Goal: Information Seeking & Learning: Learn about a topic

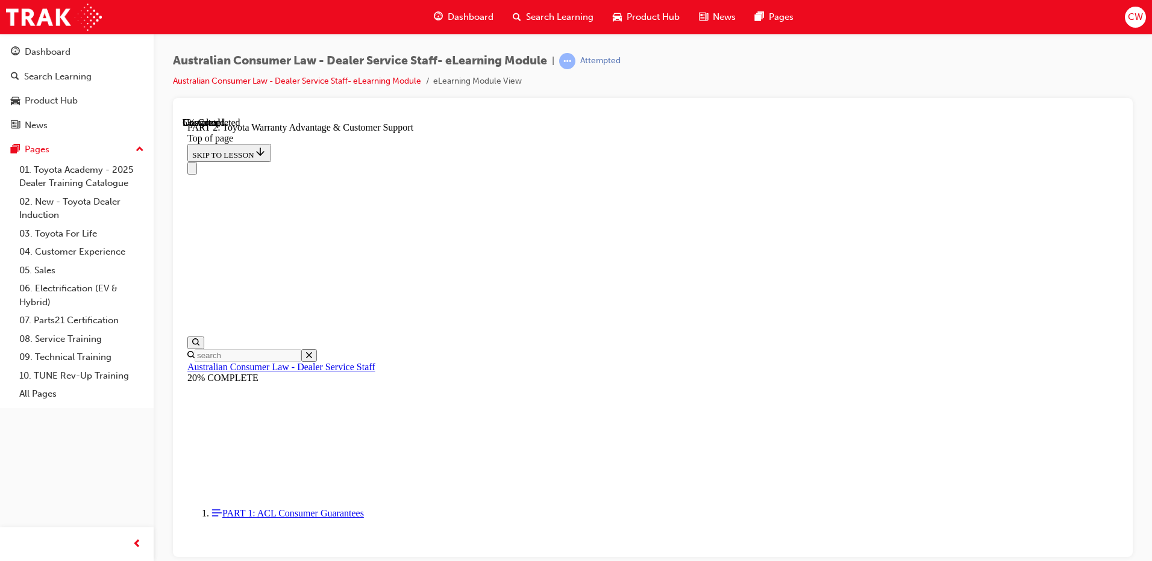
scroll to position [901, 0]
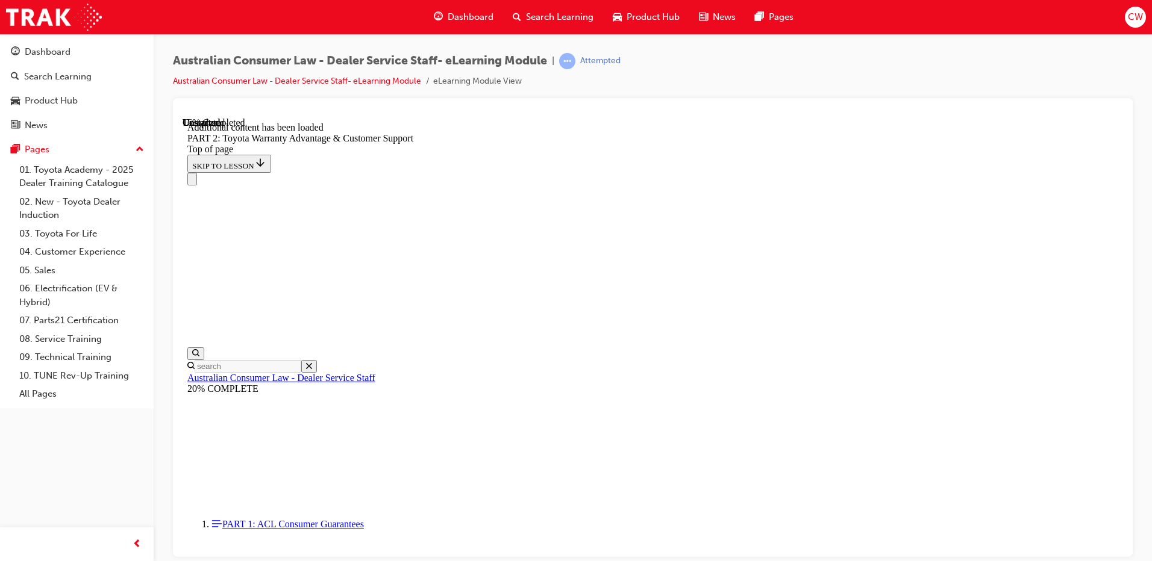
scroll to position [1211, 0]
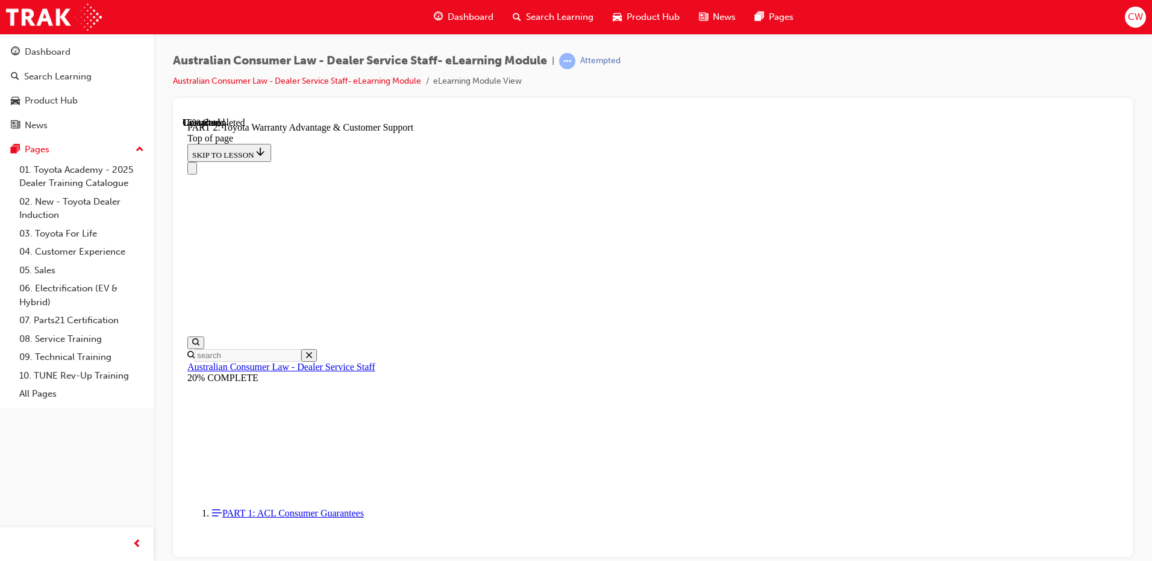
scroll to position [1242, 0]
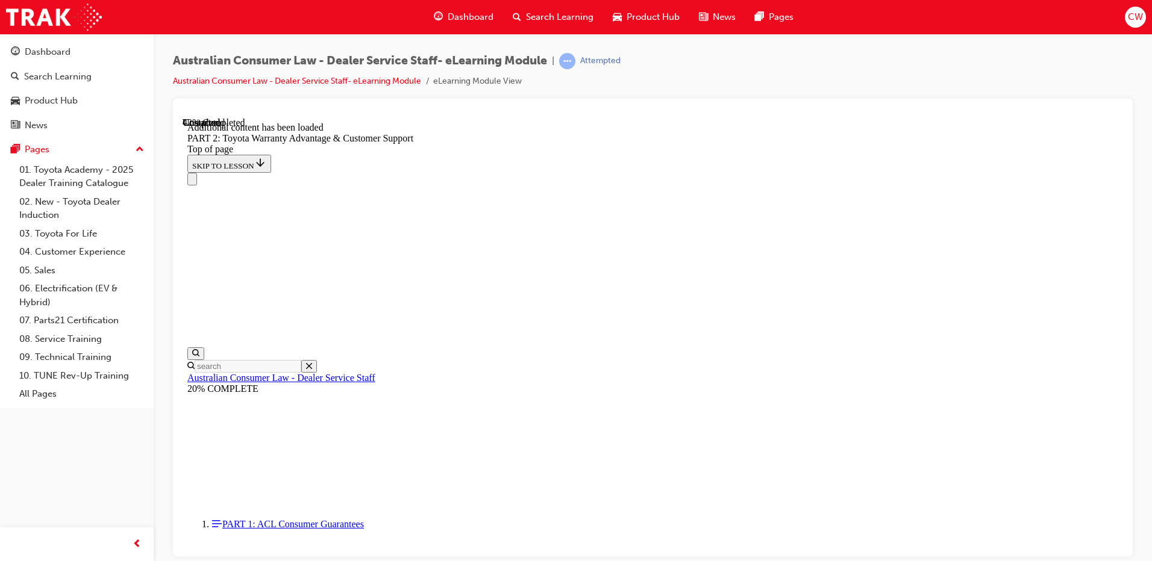
scroll to position [2126, 0]
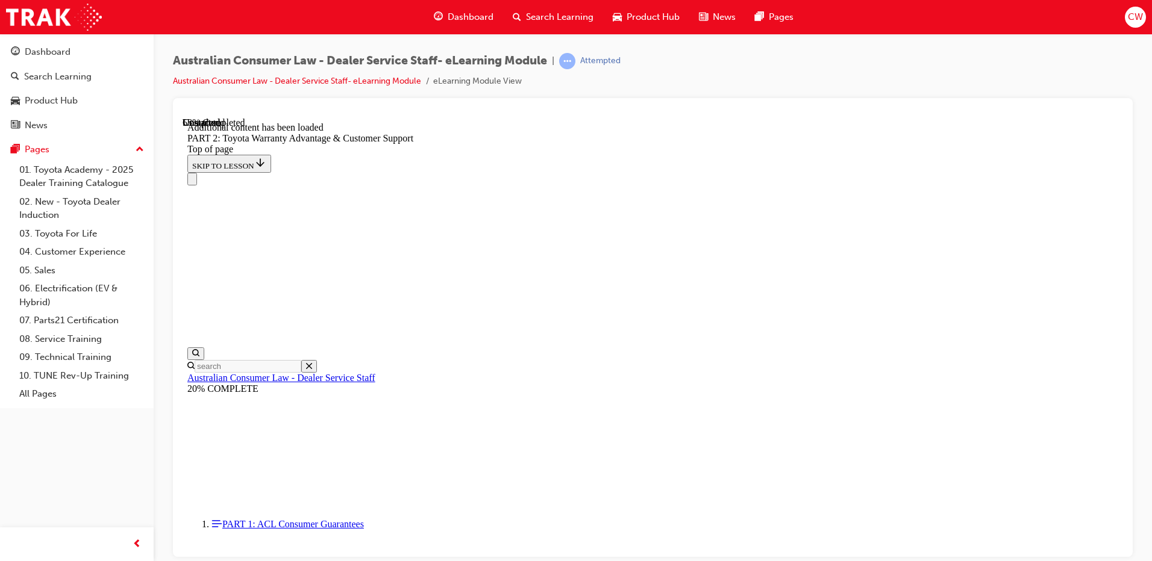
scroll to position [2663, 0]
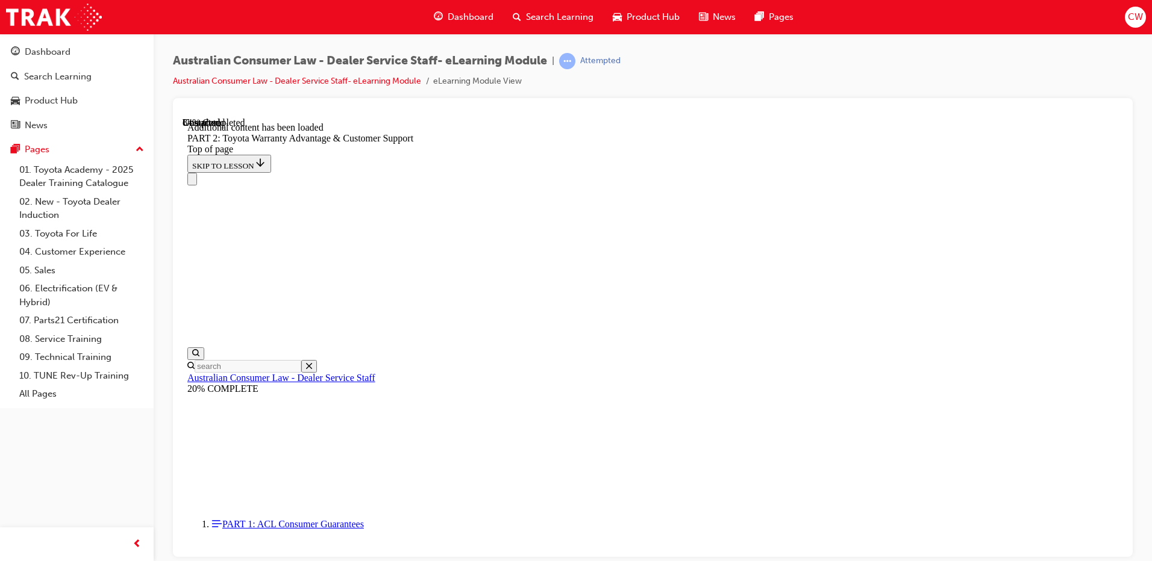
scroll to position [4209, 0]
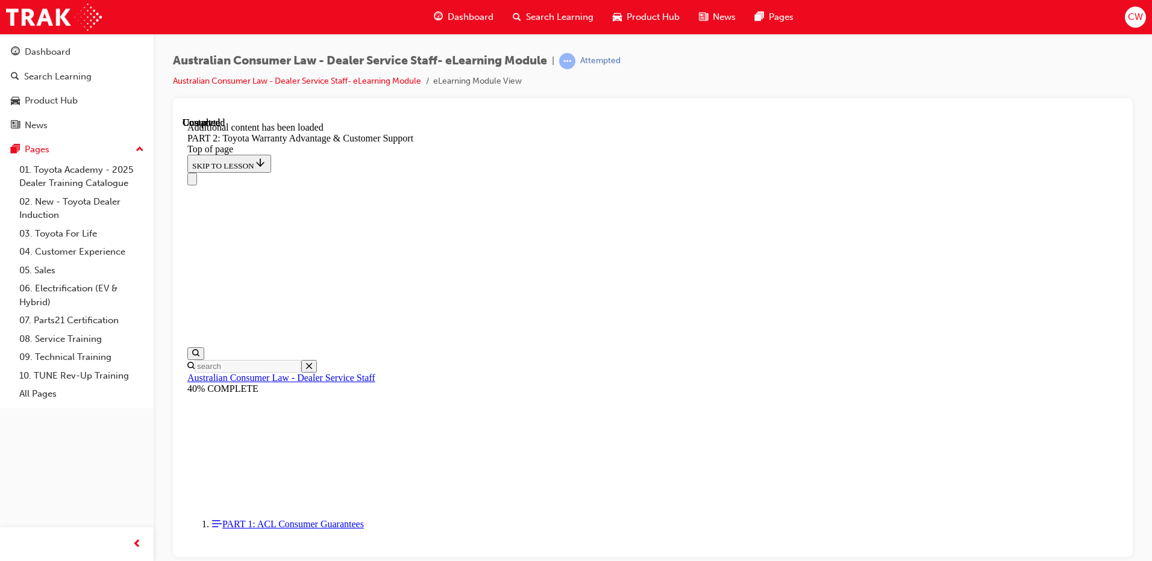
scroll to position [5009, 0]
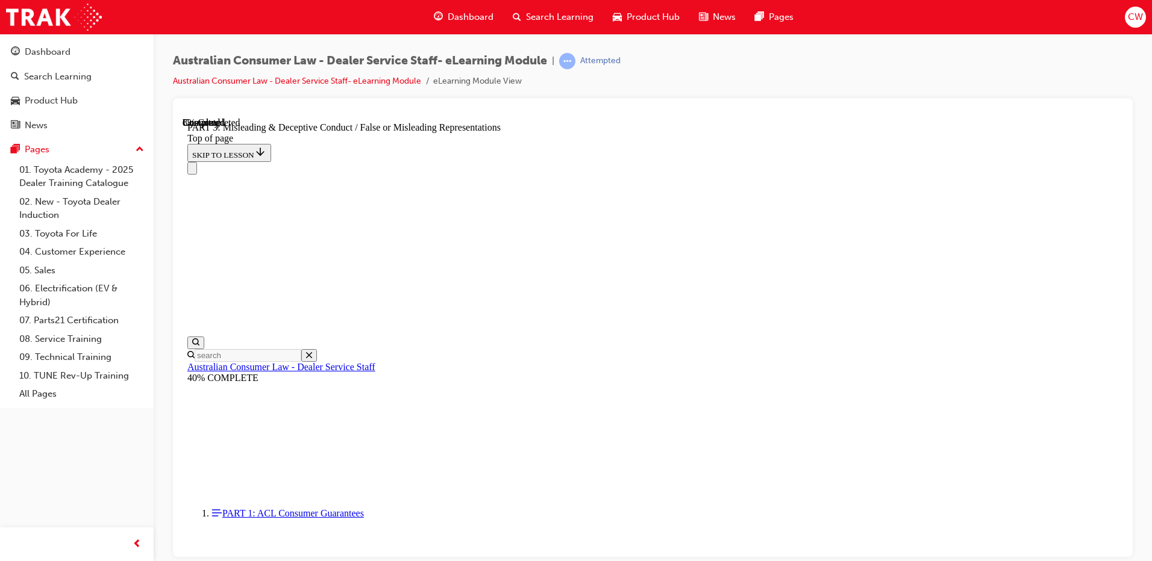
scroll to position [700, 0]
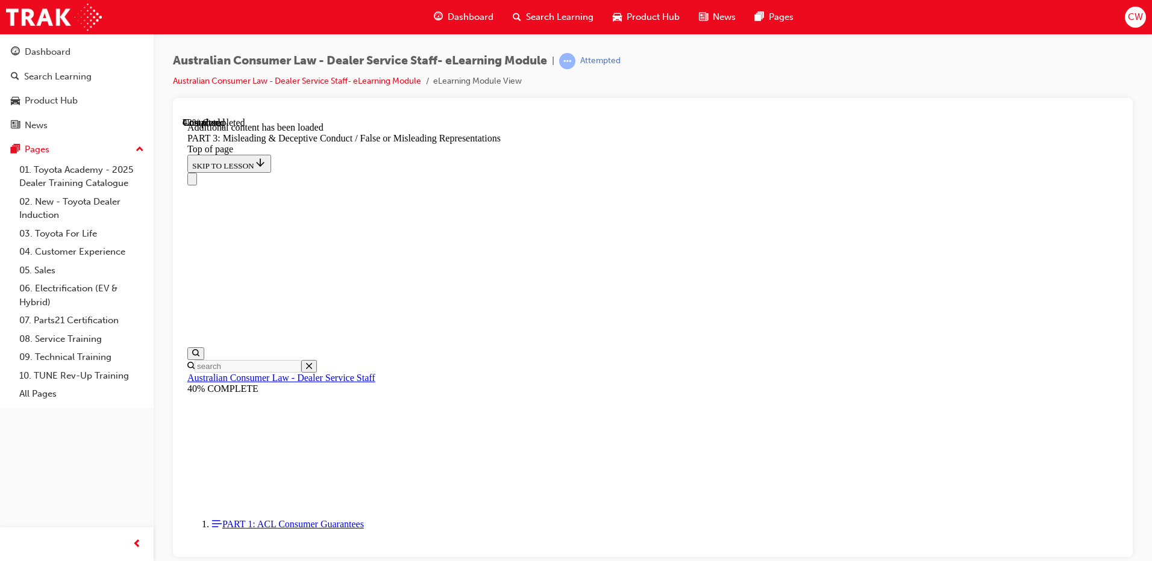
scroll to position [2807, 0]
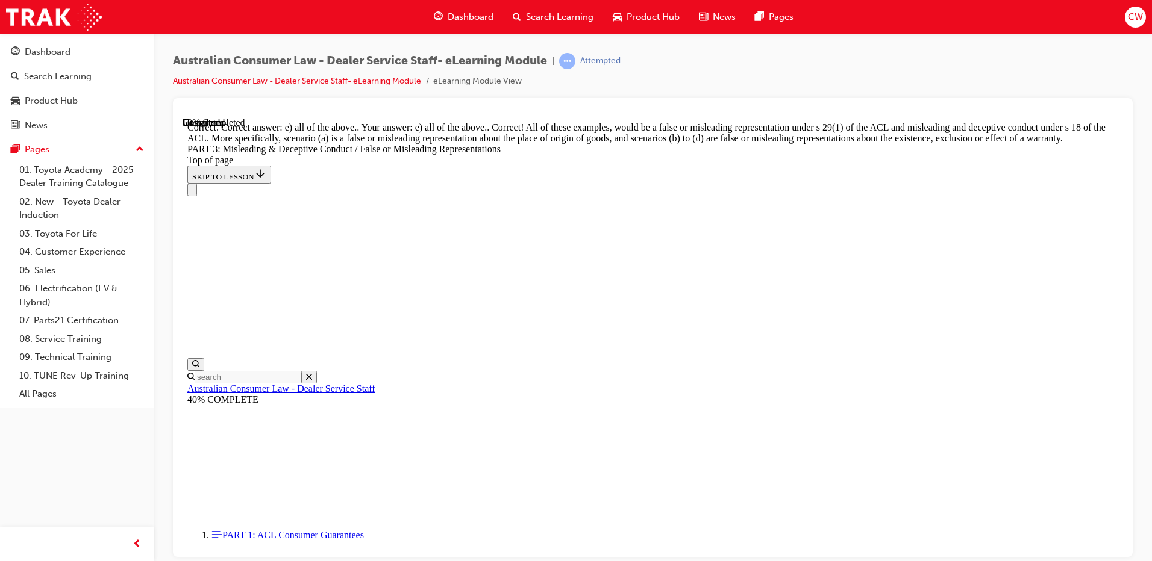
scroll to position [3176, 0]
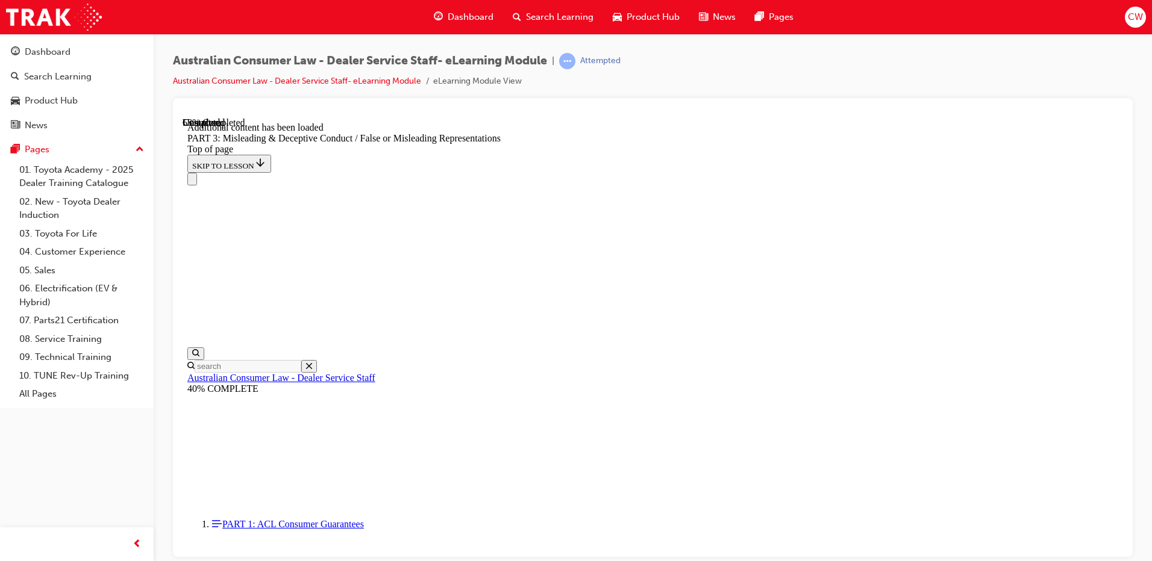
scroll to position [3492, 0]
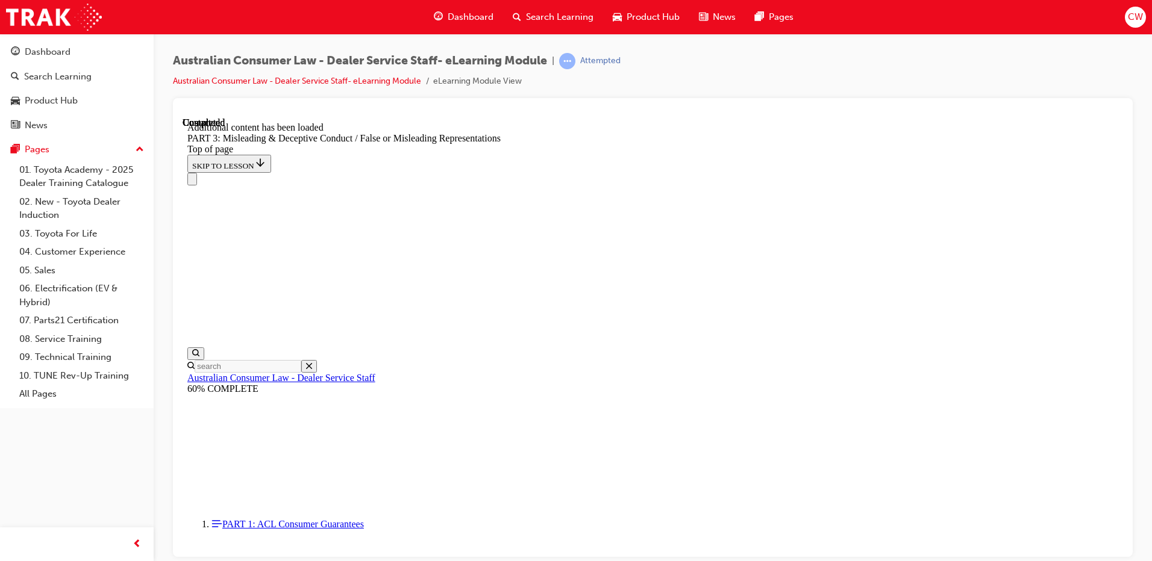
scroll to position [4971, 0]
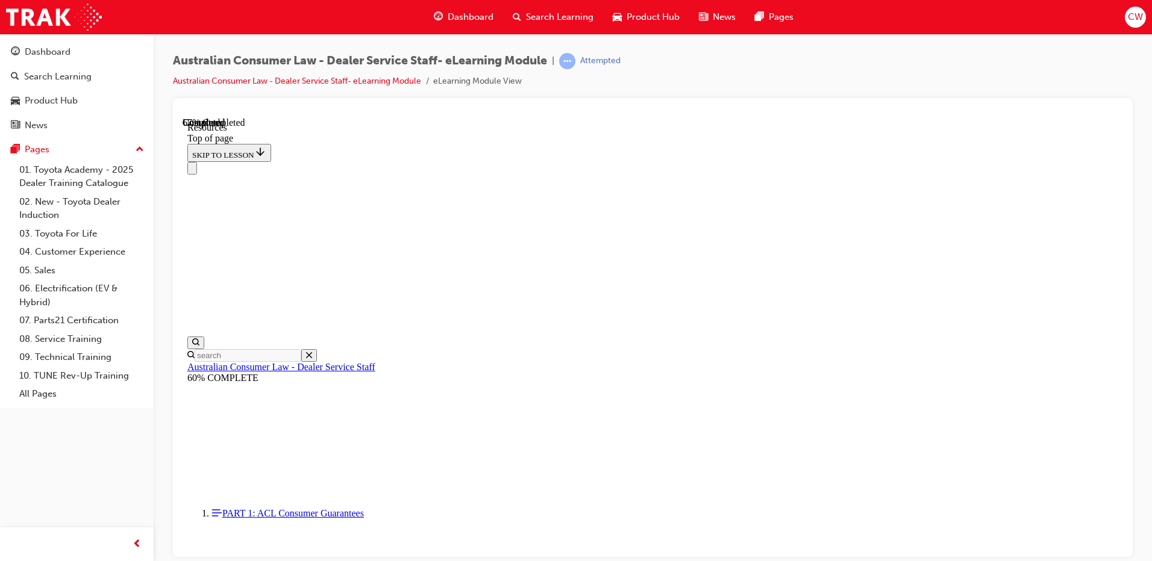
scroll to position [569, 0]
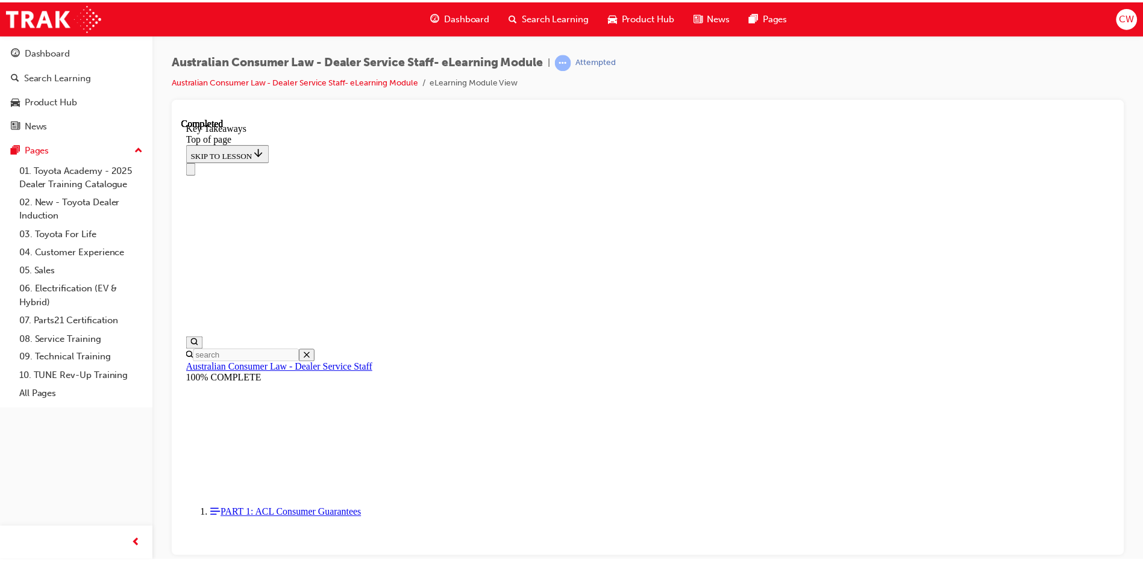
scroll to position [266, 0]
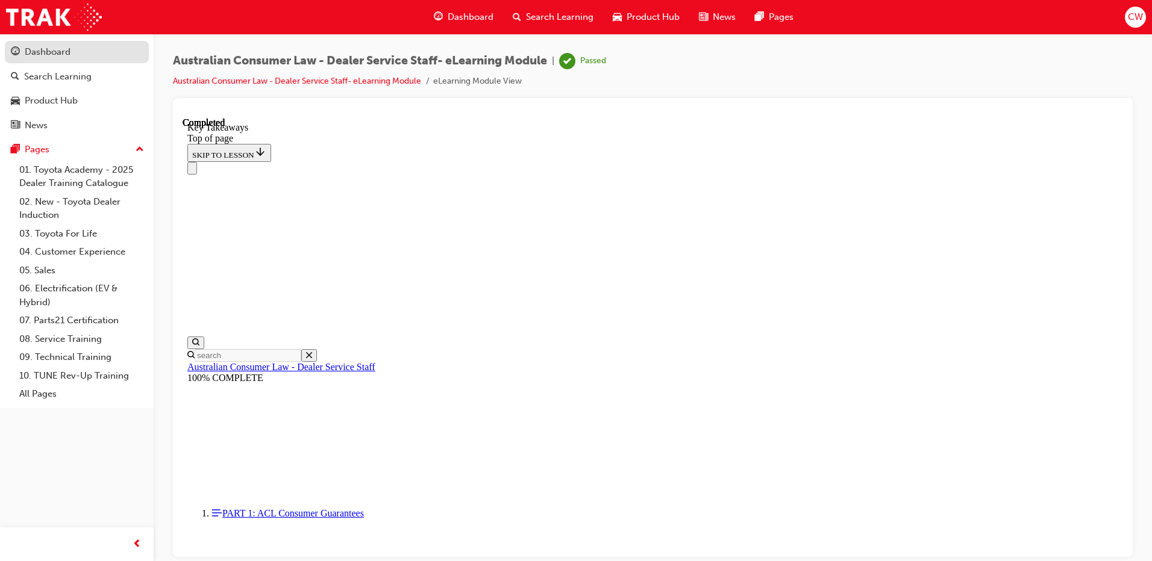
click at [54, 59] on div "Dashboard" at bounding box center [77, 52] width 132 height 15
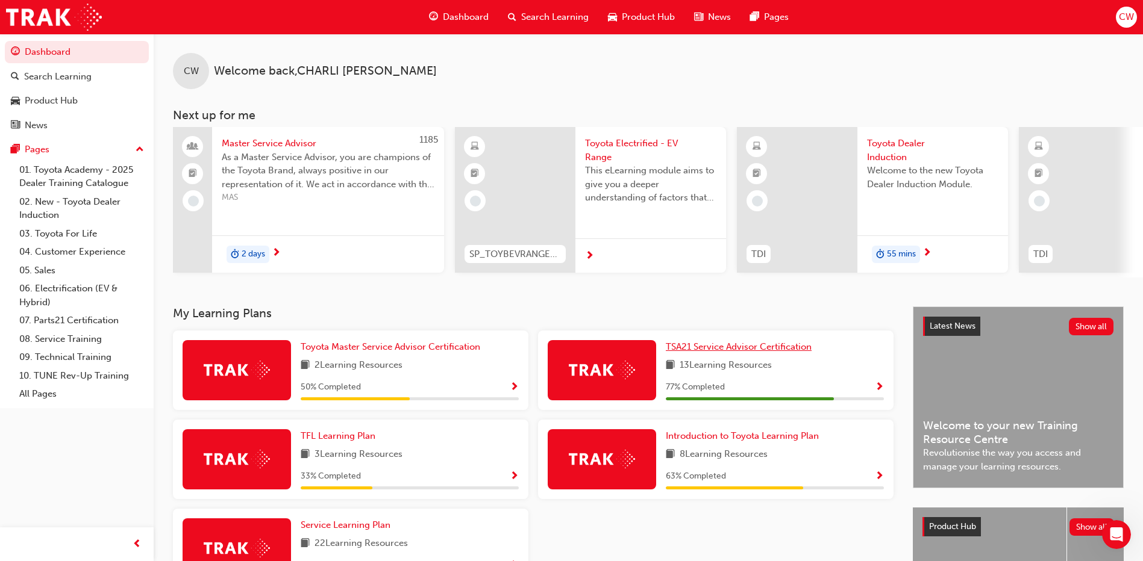
click at [746, 352] on span "TSA21 Service Advisor Certification" at bounding box center [739, 347] width 146 height 11
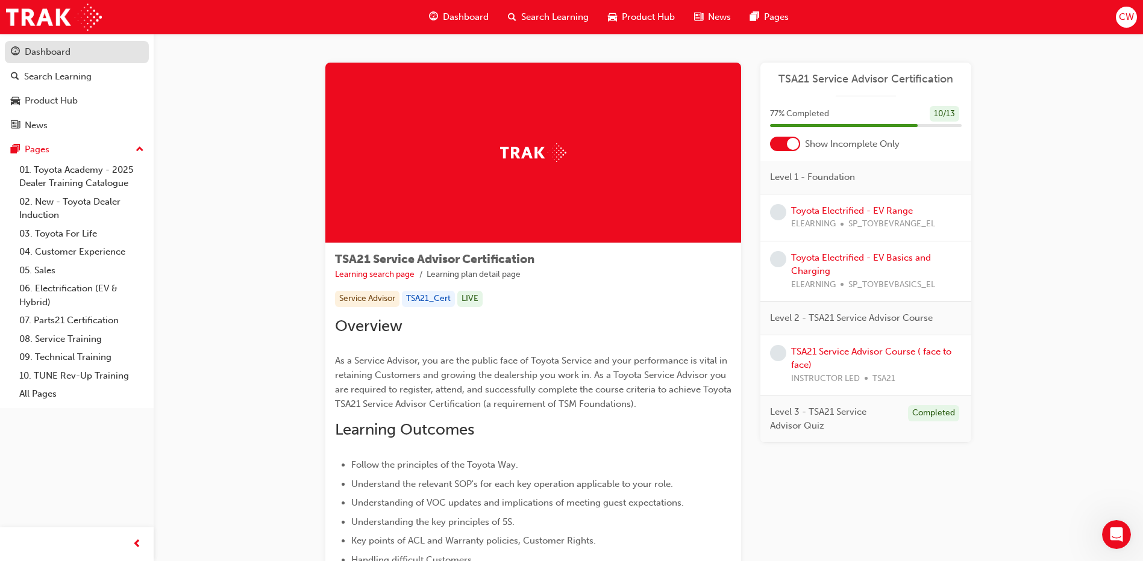
click at [72, 52] on div "Dashboard" at bounding box center [77, 52] width 132 height 15
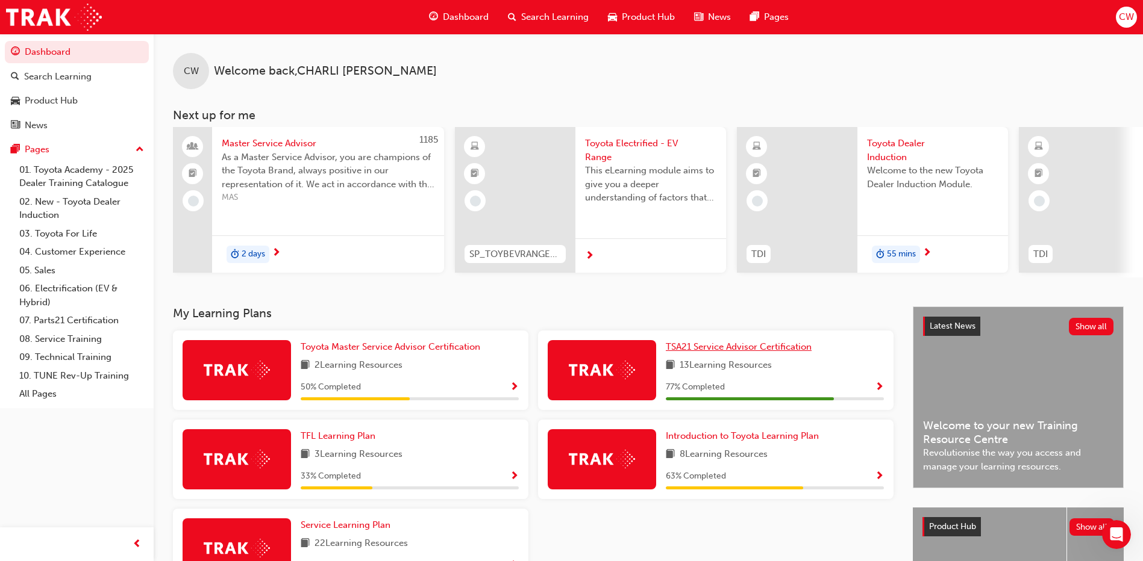
click at [738, 348] on span "TSA21 Service Advisor Certification" at bounding box center [739, 347] width 146 height 11
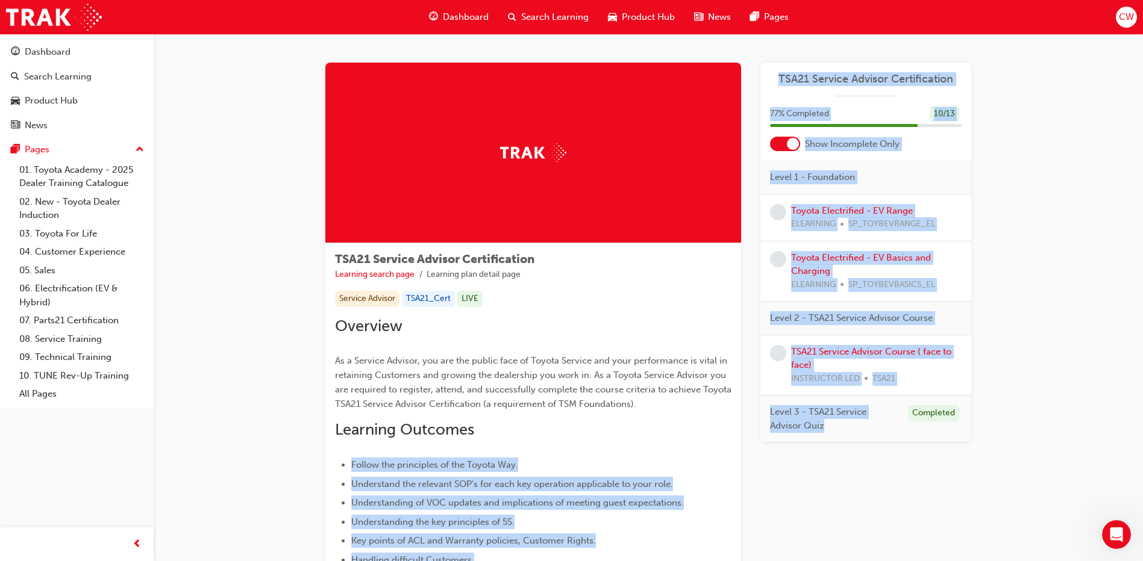
drag, startPoint x: 840, startPoint y: 431, endPoint x: 770, endPoint y: 415, distance: 71.0
click at [767, 414] on div "Level 3 - TSA21 Service Advisor Quiz Completed" at bounding box center [865, 419] width 211 height 47
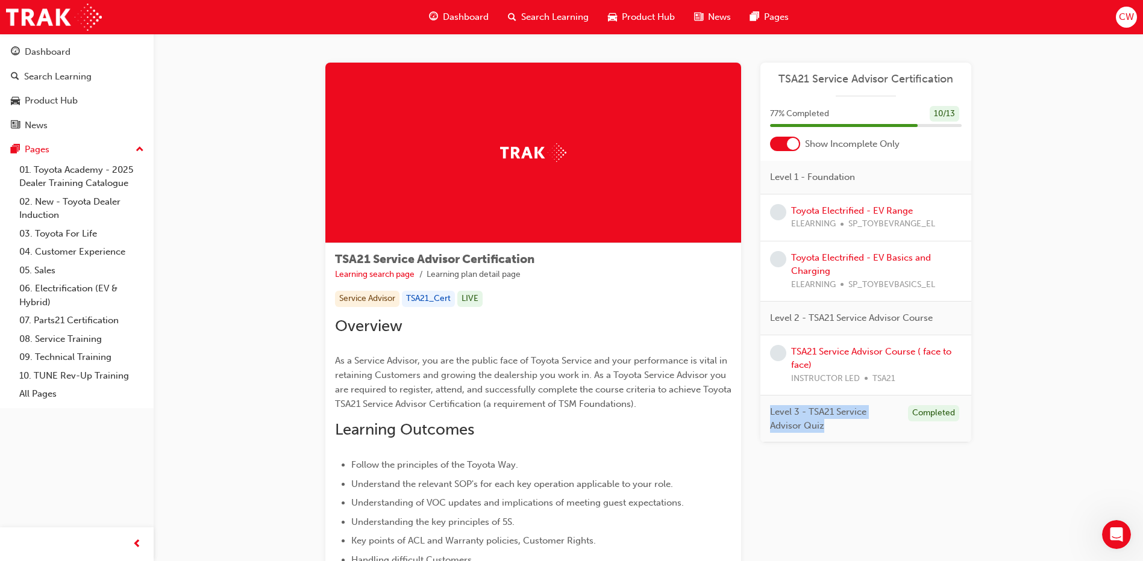
drag, startPoint x: 770, startPoint y: 415, endPoint x: 797, endPoint y: 416, distance: 26.5
click at [797, 416] on span "Level 3 - TSA21 Service Advisor Quiz" at bounding box center [834, 418] width 128 height 27
click at [840, 422] on span "Level 3 - TSA21 Service Advisor Quiz" at bounding box center [834, 418] width 128 height 27
click at [893, 353] on link "TSA21 Service Advisor Course ( face to face)" at bounding box center [871, 358] width 160 height 25
click at [834, 428] on span "Level 3 - TSA21 Service Advisor Quiz" at bounding box center [834, 418] width 128 height 27
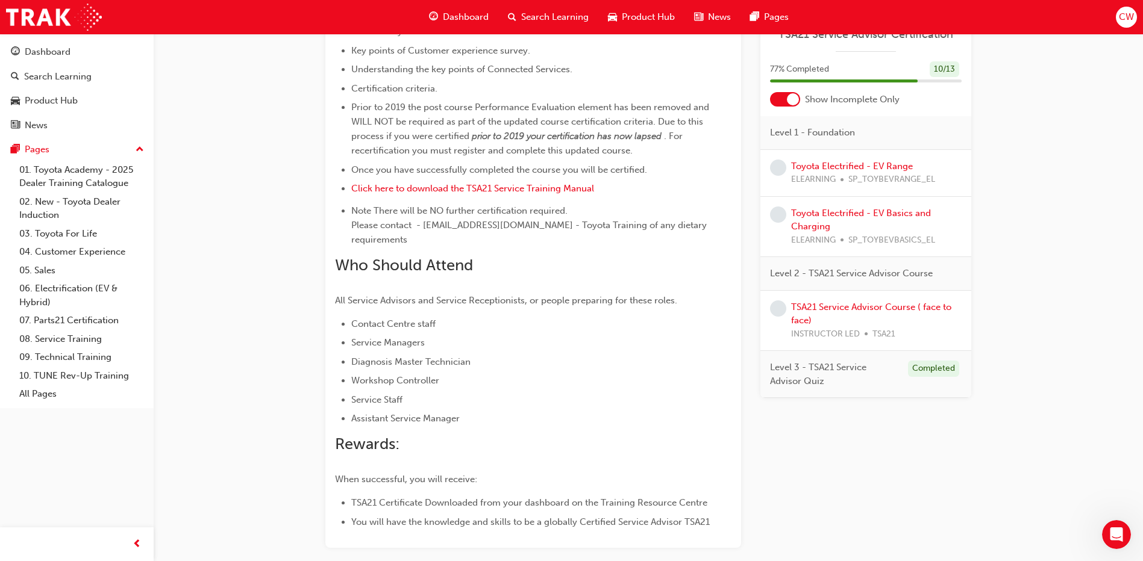
scroll to position [66, 0]
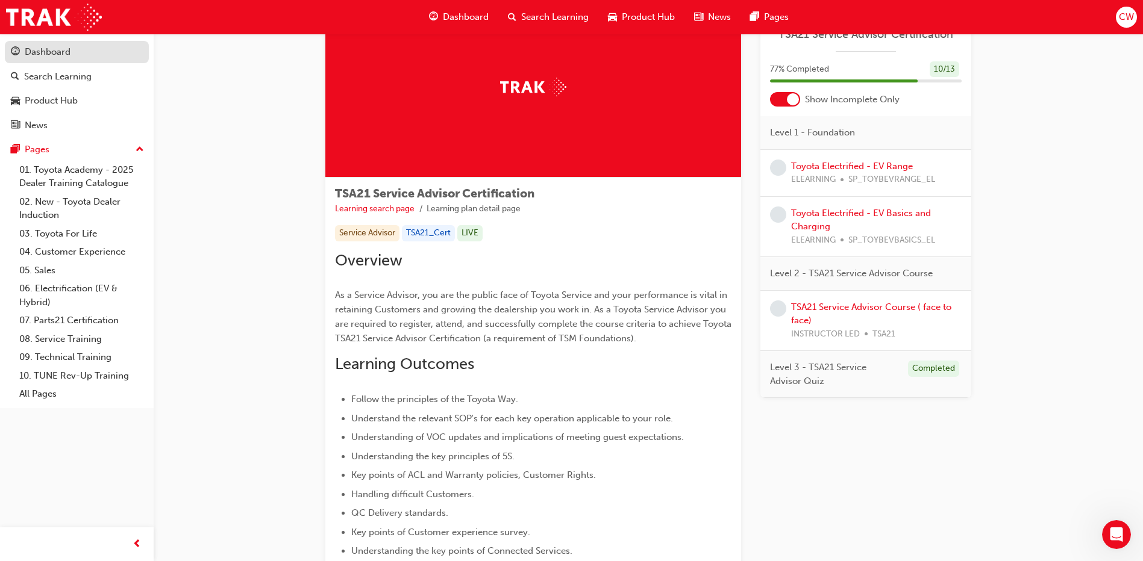
click at [46, 54] on div "Dashboard" at bounding box center [48, 52] width 46 height 14
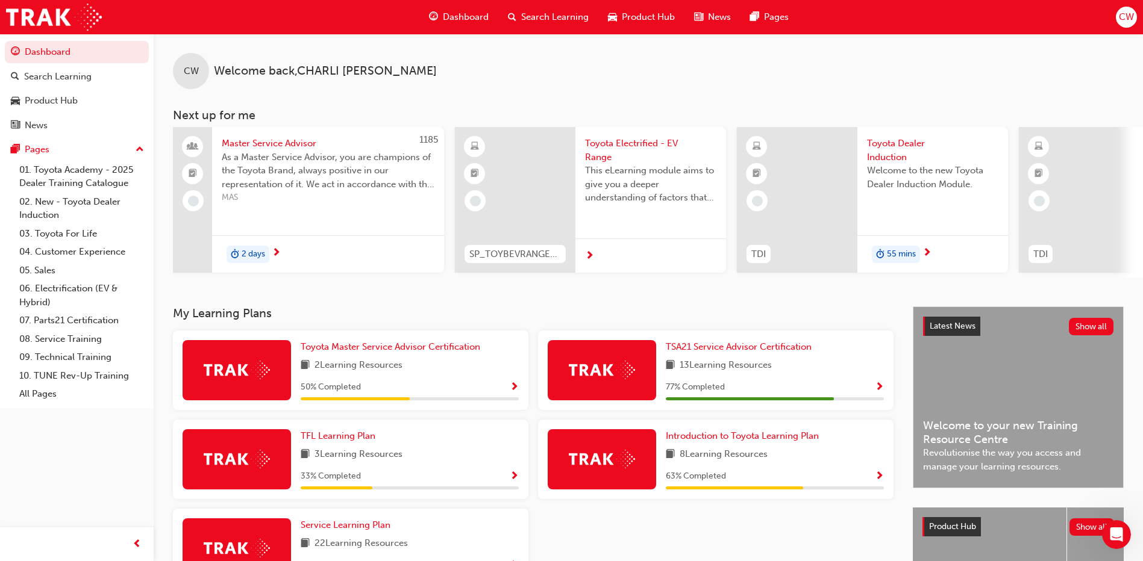
click at [255, 141] on span "Master Service Advisor" at bounding box center [328, 144] width 213 height 14
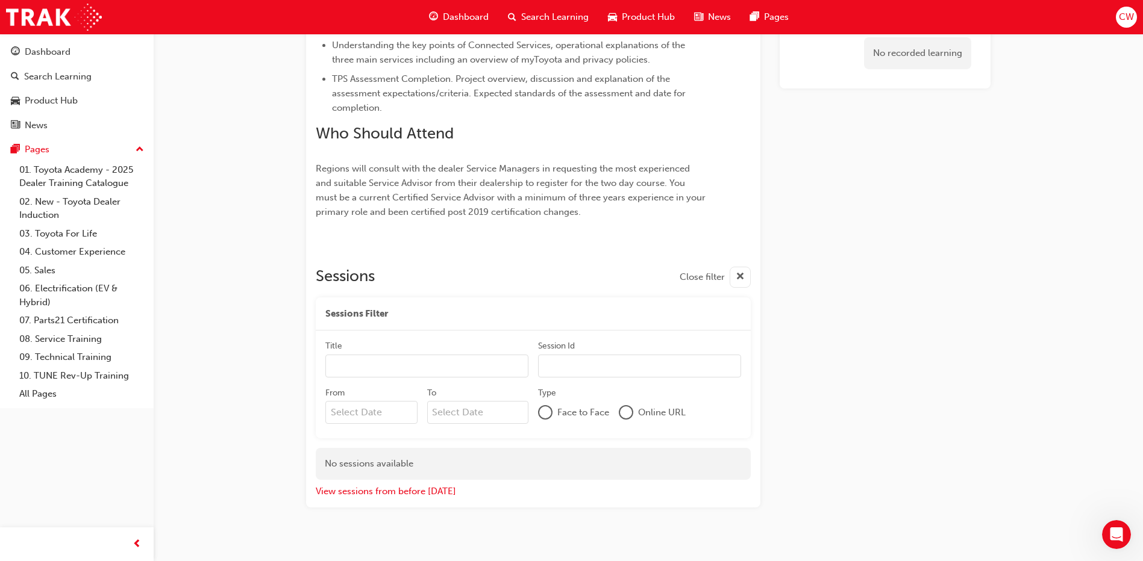
scroll to position [617, 0]
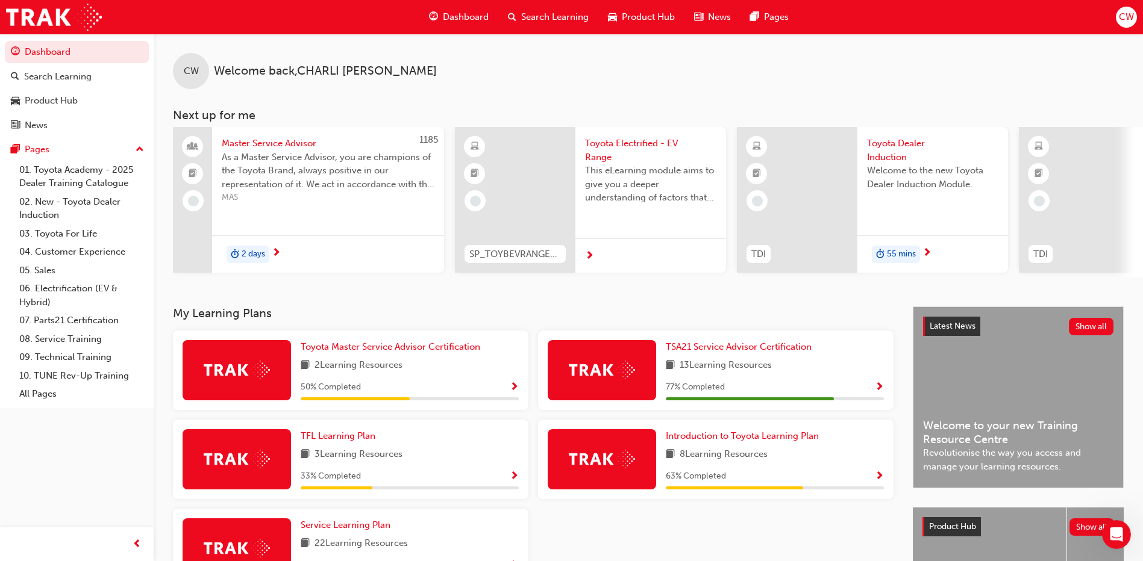
click at [322, 181] on span "As a Master Service Advisor, you are champions of the Toyota Brand, always posi…" at bounding box center [328, 171] width 213 height 41
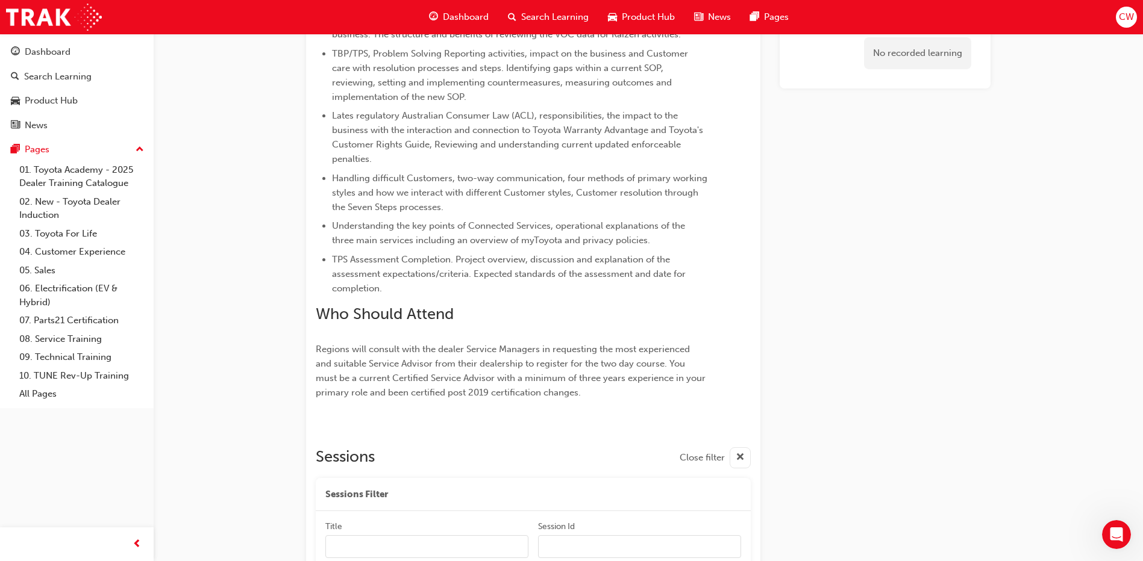
scroll to position [617, 0]
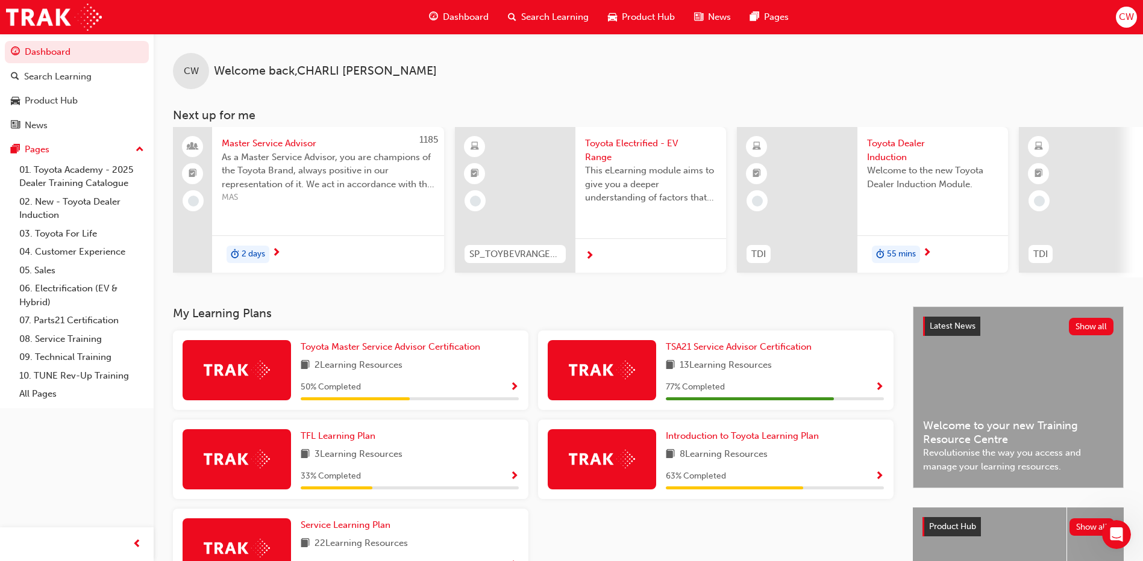
scroll to position [120, 0]
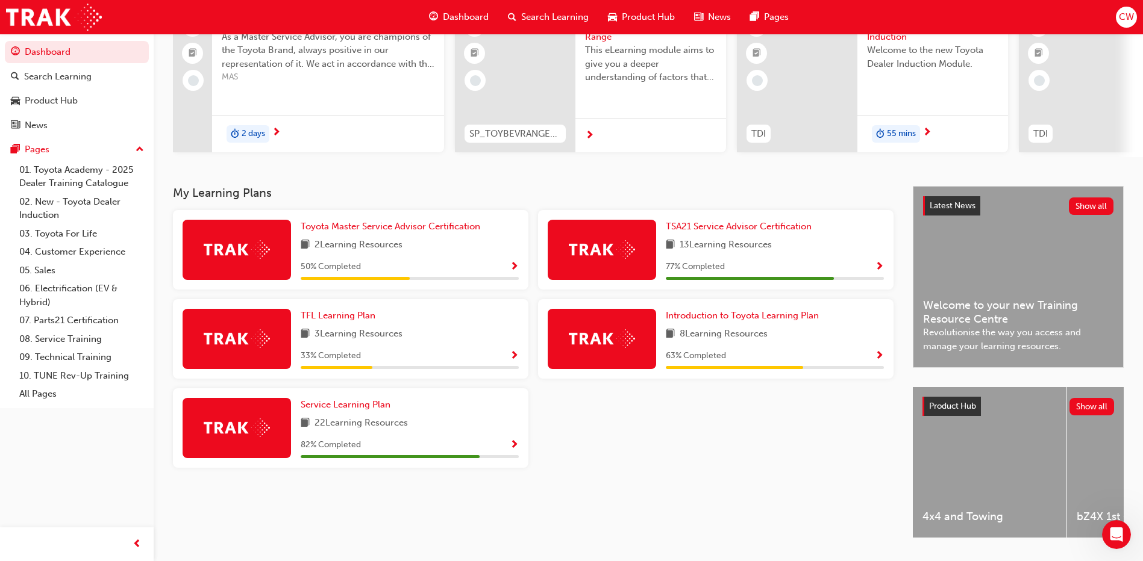
click at [581, 250] on img at bounding box center [602, 249] width 66 height 19
click at [667, 231] on span "TSA21 Service Advisor Certification" at bounding box center [739, 226] width 146 height 11
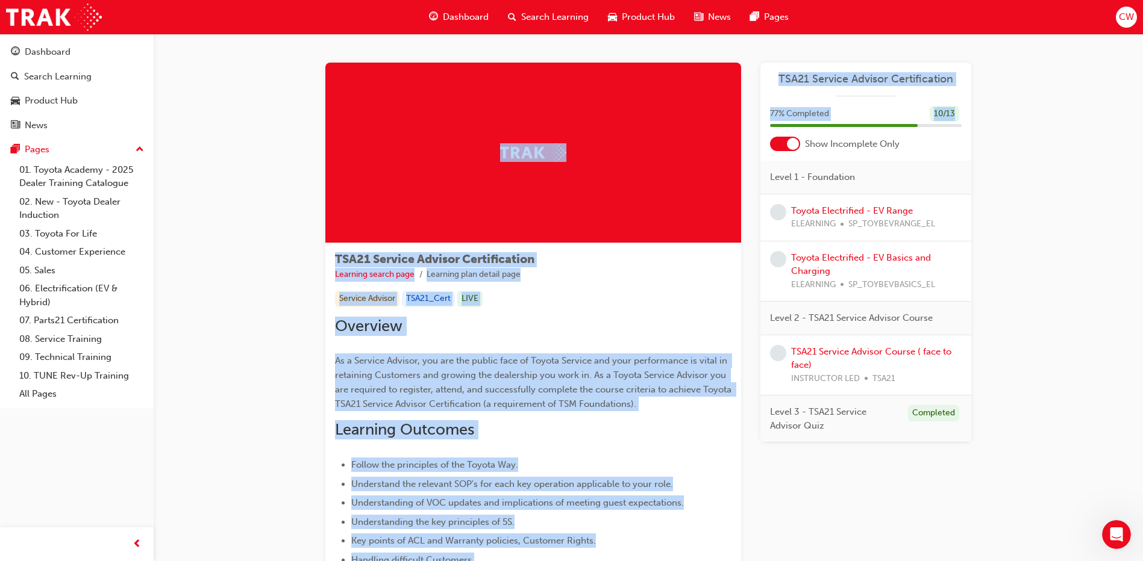
drag, startPoint x: 789, startPoint y: 139, endPoint x: 744, endPoint y: 155, distance: 47.8
drag, startPoint x: 744, startPoint y: 155, endPoint x: 776, endPoint y: 147, distance: 32.9
click at [776, 147] on div at bounding box center [785, 144] width 30 height 14
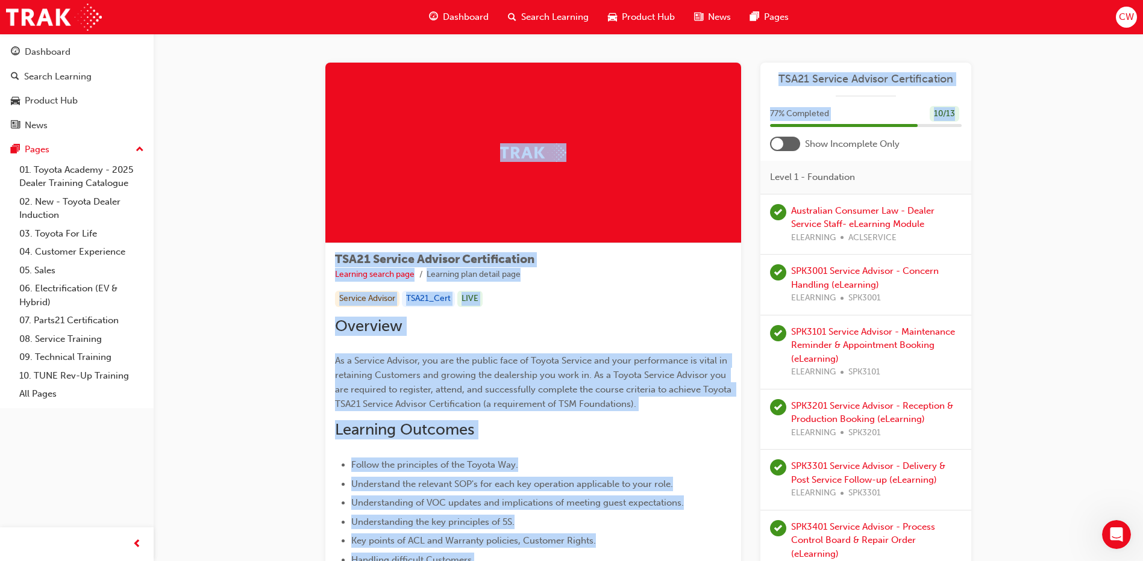
click at [792, 142] on div at bounding box center [785, 144] width 30 height 14
